Goal: Task Accomplishment & Management: Use online tool/utility

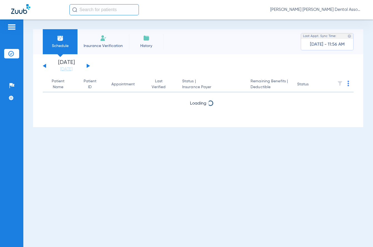
click at [88, 66] on button at bounding box center [88, 66] width 3 height 4
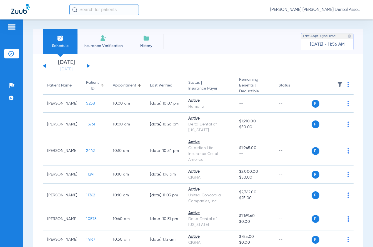
click at [100, 78] on th "Patient ID" at bounding box center [95, 86] width 27 height 18
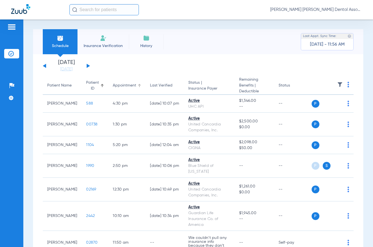
click at [128, 86] on div "Appointment" at bounding box center [124, 86] width 23 height 6
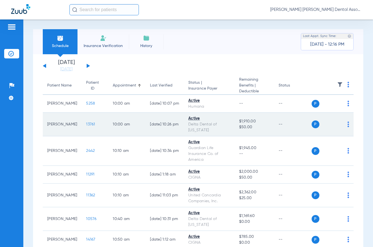
drag, startPoint x: 71, startPoint y: 101, endPoint x: 95, endPoint y: 118, distance: 29.4
click at [71, 101] on td "[PERSON_NAME]" at bounding box center [62, 104] width 39 height 18
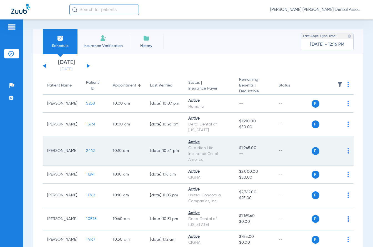
click at [99, 165] on td "2442" at bounding box center [95, 150] width 27 height 29
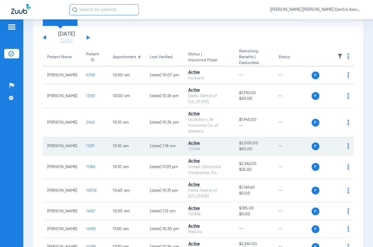
scroll to position [56, 0]
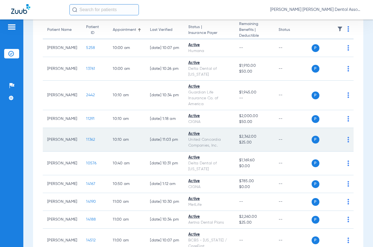
click at [89, 148] on td "11362" at bounding box center [95, 140] width 27 height 24
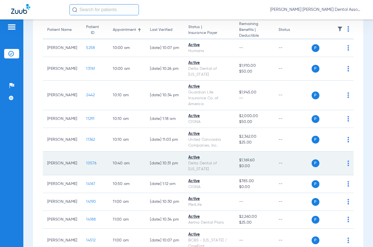
click at [108, 152] on td "10:40 AM" at bounding box center [126, 163] width 37 height 24
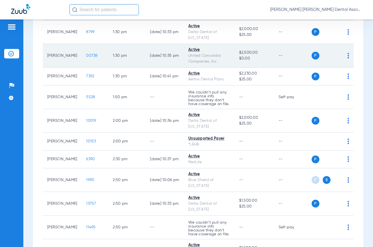
scroll to position [472, 0]
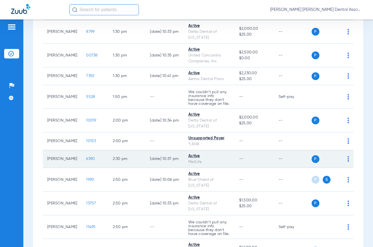
click at [86, 161] on span "6390" at bounding box center [90, 159] width 9 height 4
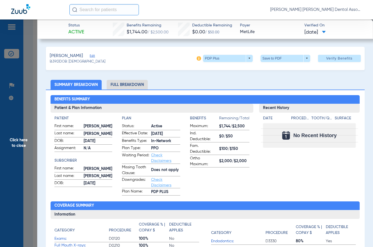
click at [19, 147] on span "Click here to close" at bounding box center [18, 142] width 37 height 247
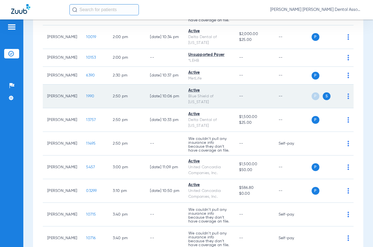
scroll to position [639, 0]
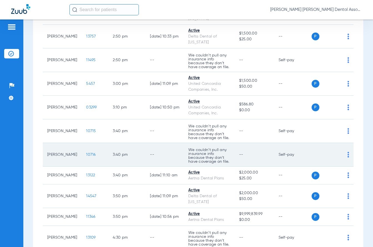
click at [101, 166] on td "10716" at bounding box center [95, 155] width 27 height 24
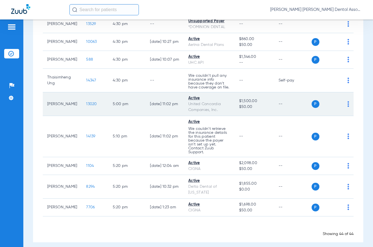
scroll to position [889, 0]
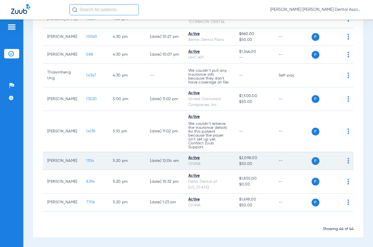
click at [101, 170] on td "1104" at bounding box center [95, 161] width 27 height 18
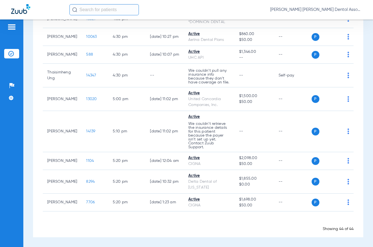
scroll to position [909, 0]
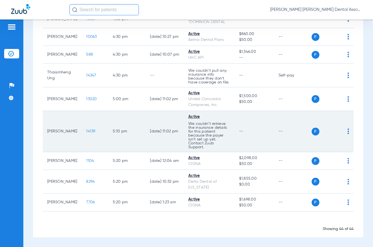
click at [348, 133] on img at bounding box center [349, 131] width 2 height 6
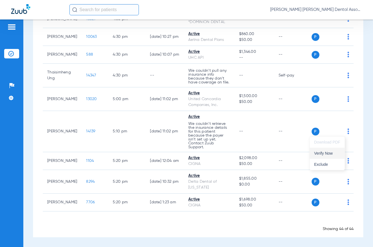
click at [336, 155] on span "Verify Now" at bounding box center [327, 153] width 26 height 4
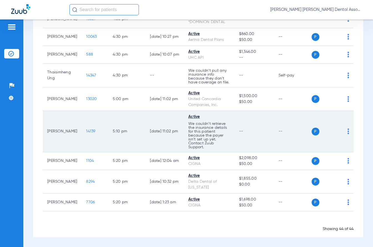
click at [348, 133] on img at bounding box center [349, 131] width 2 height 6
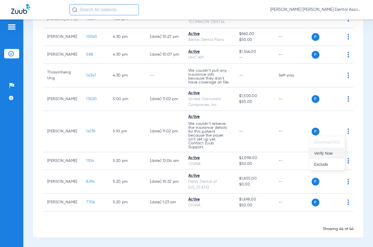
click at [341, 151] on button "Verify Now" at bounding box center [327, 153] width 35 height 11
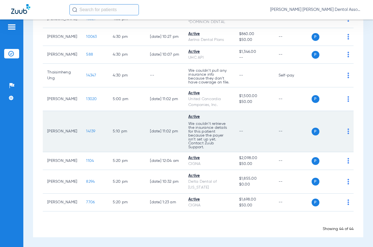
click at [86, 131] on span "14139" at bounding box center [90, 131] width 9 height 4
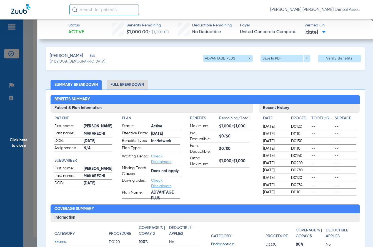
click at [23, 143] on span "Click here to close" at bounding box center [18, 142] width 37 height 247
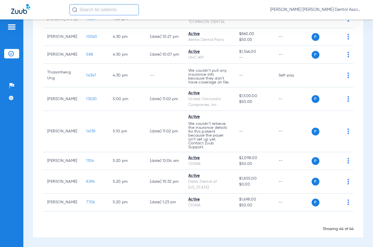
click at [320, 8] on span "[PERSON_NAME] [PERSON_NAME] Dental Associates" at bounding box center [316, 10] width 92 height 6
drag, startPoint x: 340, startPoint y: 14, endPoint x: 339, endPoint y: 19, distance: 5.3
click at [340, 14] on div "Log out" at bounding box center [345, 20] width 31 height 12
